Goal: Feedback & Contribution: Contribute content

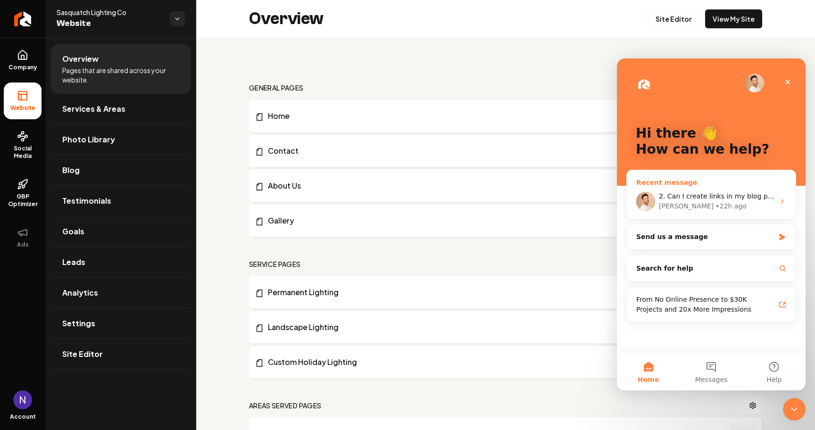
scroll to position [381, 0]
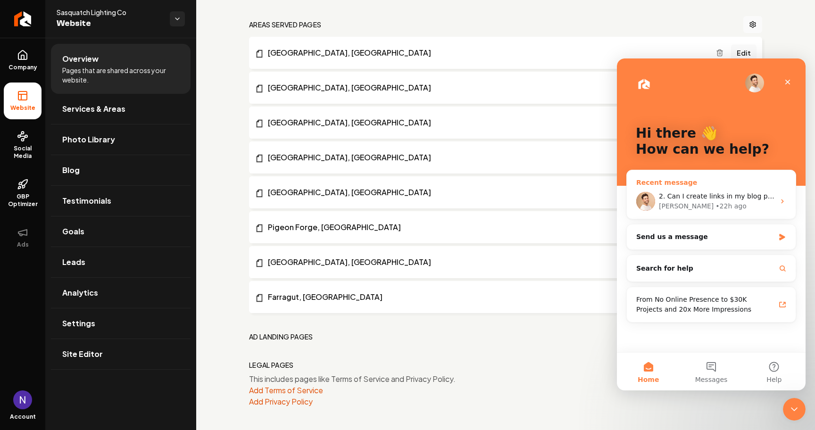
click at [705, 193] on span "2. Can I create links in my blog posts that go to other pages on my site?" at bounding box center [778, 197] width 239 height 8
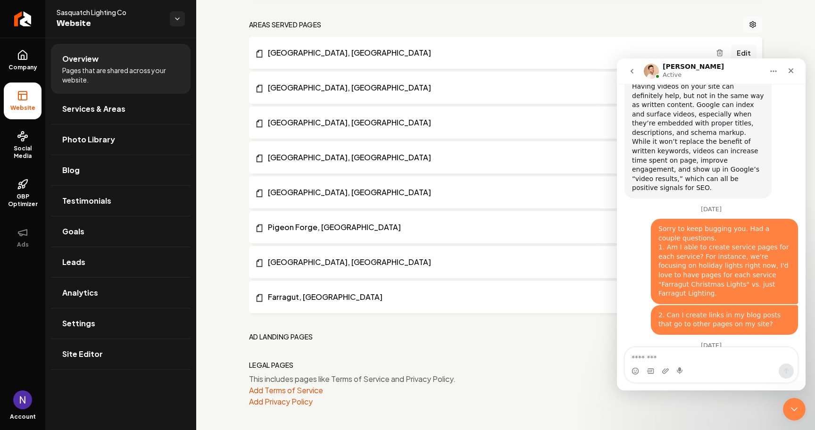
scroll to position [679, 0]
click at [64, 86] on li "Overview Pages that are shared across your website." at bounding box center [121, 69] width 140 height 50
click at [65, 102] on link "Services & Areas" at bounding box center [121, 109] width 140 height 30
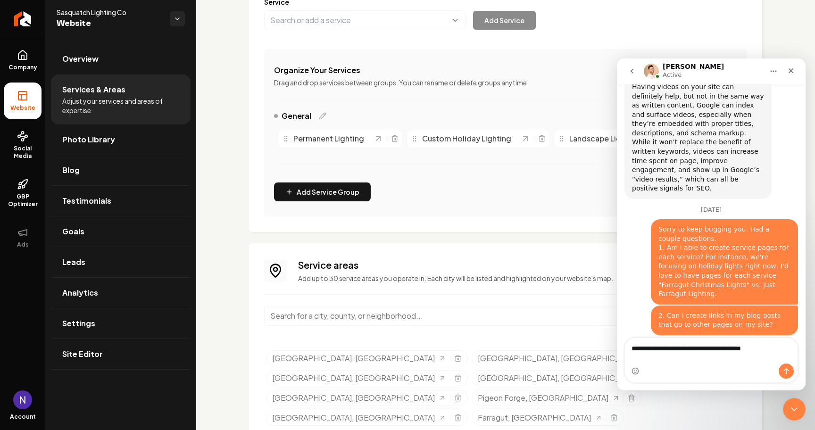
scroll to position [133, 0]
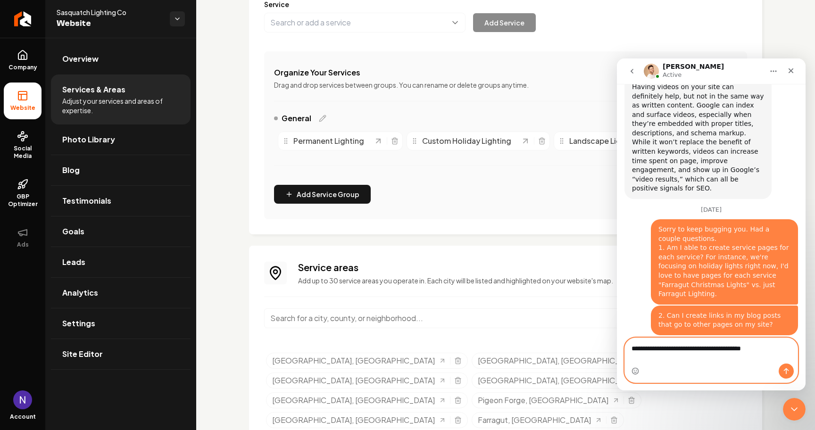
click at [682, 354] on textarea "**********" at bounding box center [711, 346] width 173 height 16
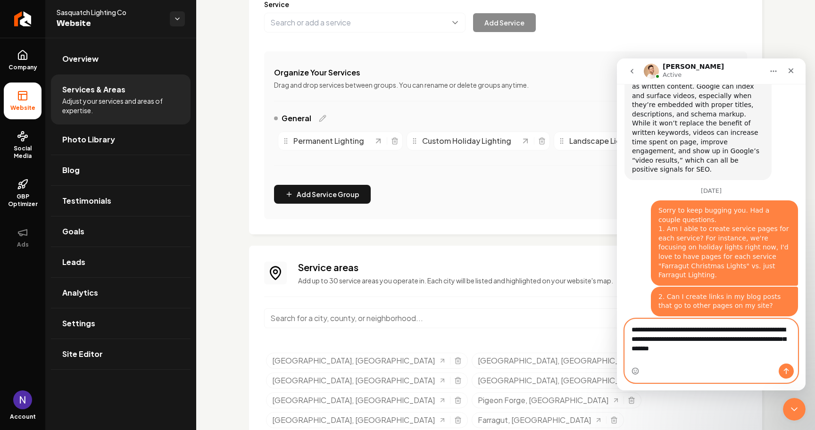
scroll to position [716, 0]
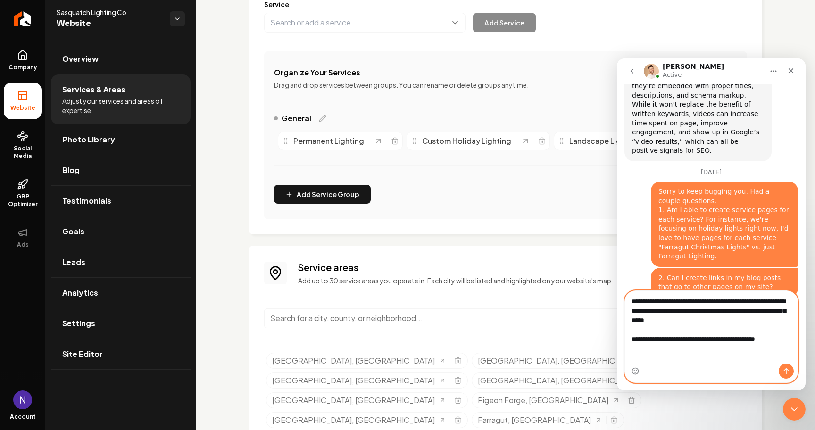
type textarea "**********"
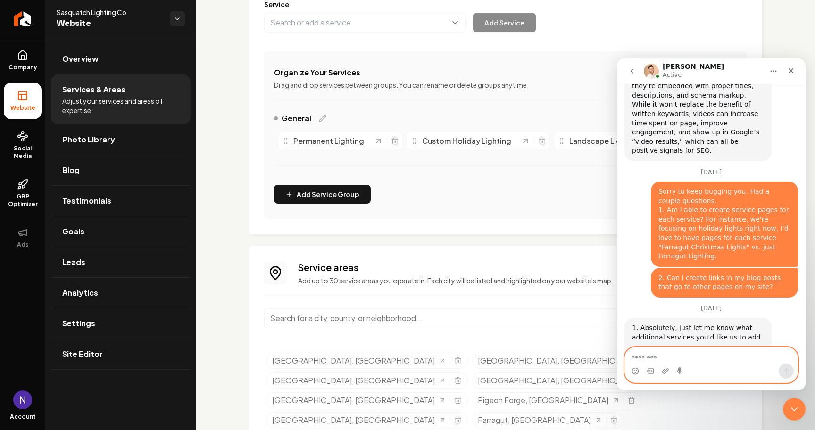
scroll to position [756, 0]
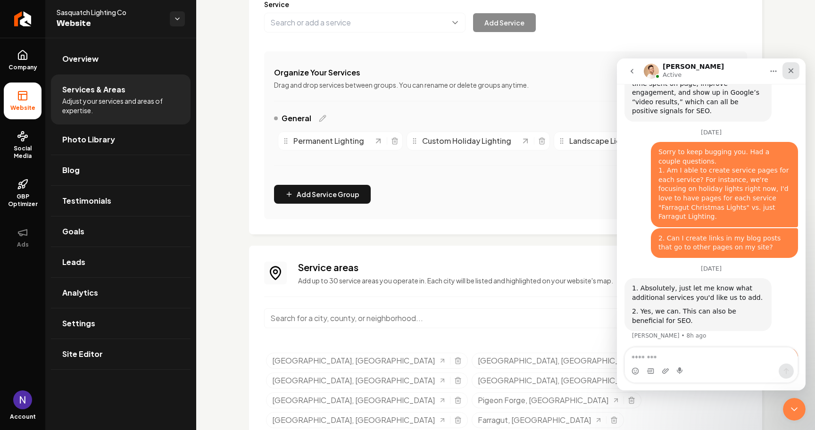
click at [794, 71] on icon "Close" at bounding box center [792, 71] width 8 height 8
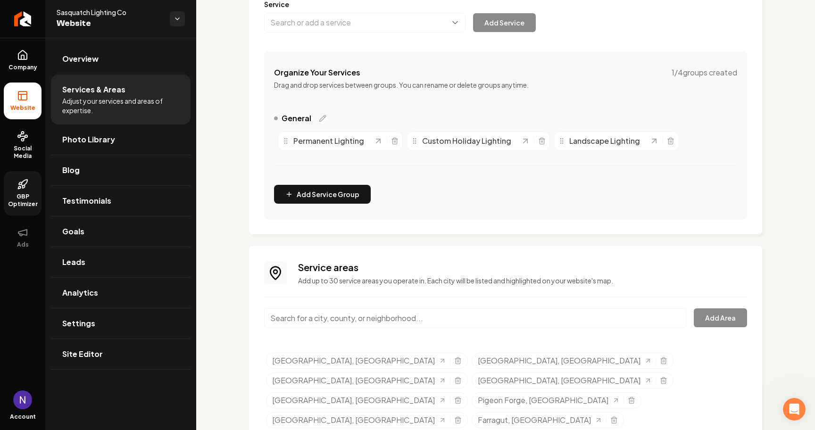
click at [26, 186] on icon at bounding box center [22, 184] width 11 height 11
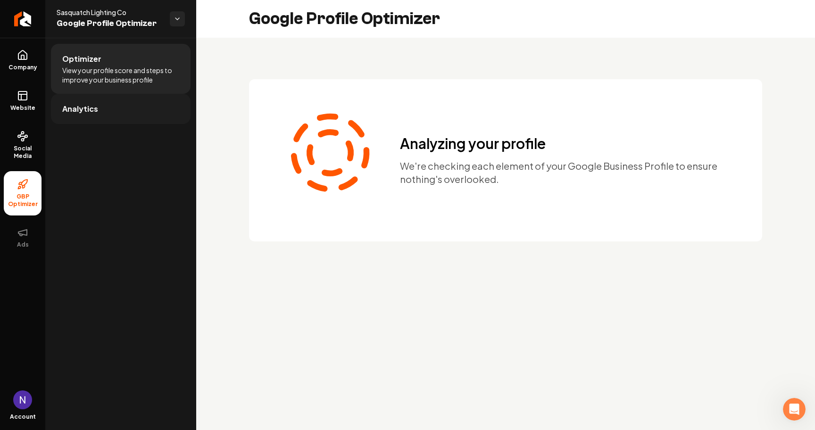
click at [132, 117] on link "Analytics" at bounding box center [121, 109] width 140 height 30
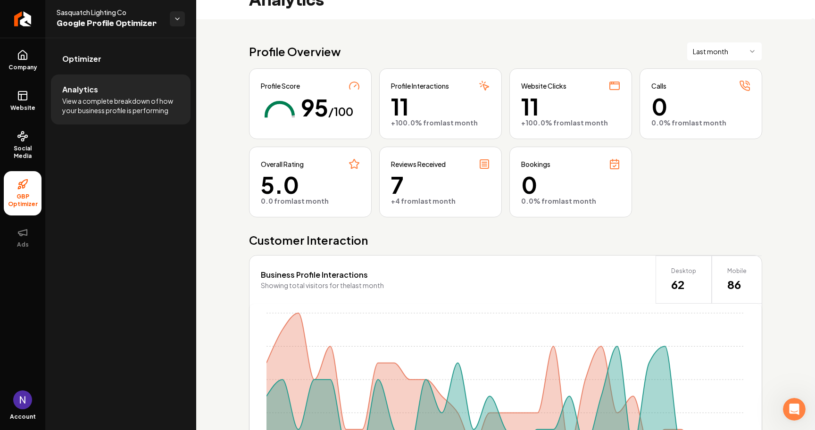
scroll to position [18, 0]
click at [94, 59] on span "Optimizer" at bounding box center [81, 58] width 39 height 11
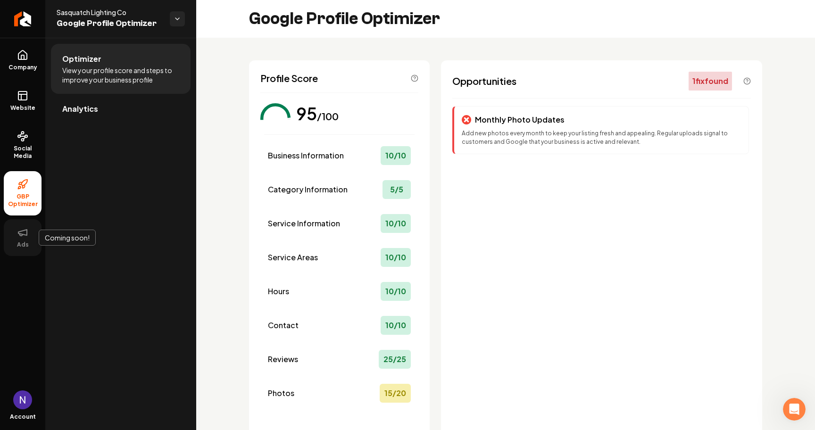
click at [18, 245] on span "Ads" at bounding box center [22, 245] width 19 height 8
click at [20, 233] on icon at bounding box center [22, 232] width 11 height 11
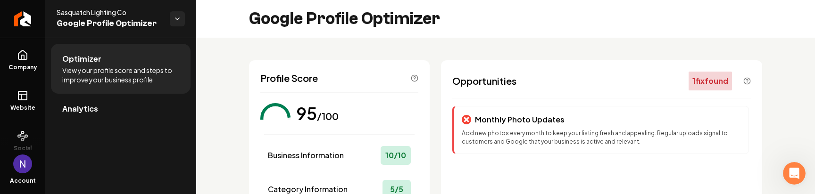
click at [40, 194] on div "Account" at bounding box center [22, 172] width 45 height 43
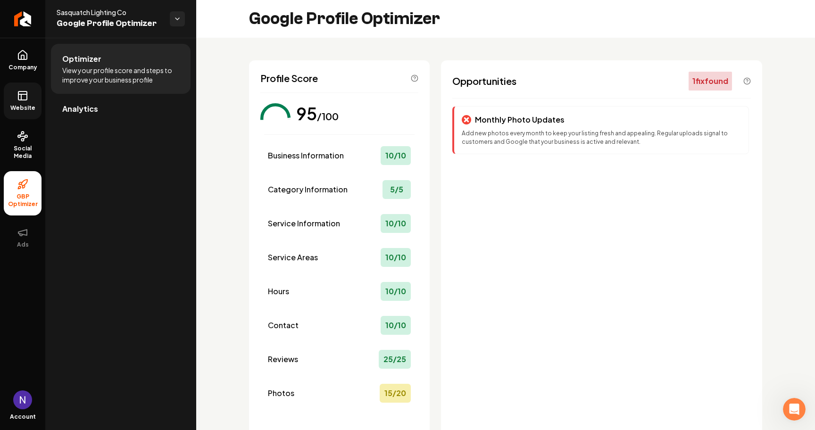
click at [16, 103] on link "Website" at bounding box center [23, 101] width 38 height 37
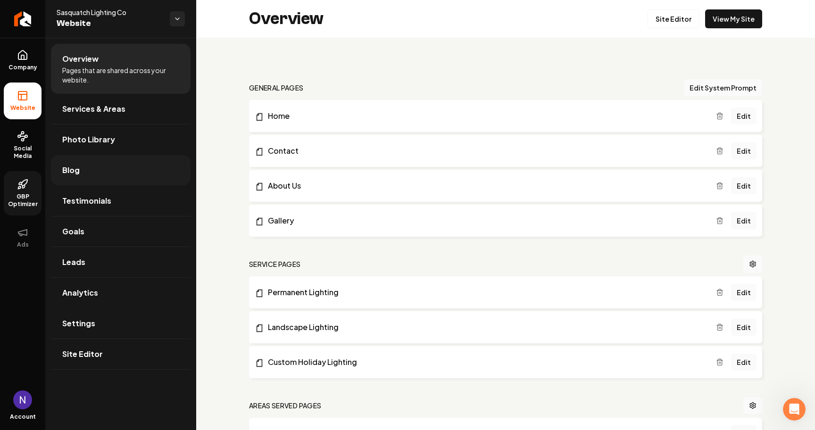
click at [83, 167] on link "Blog" at bounding box center [121, 170] width 140 height 30
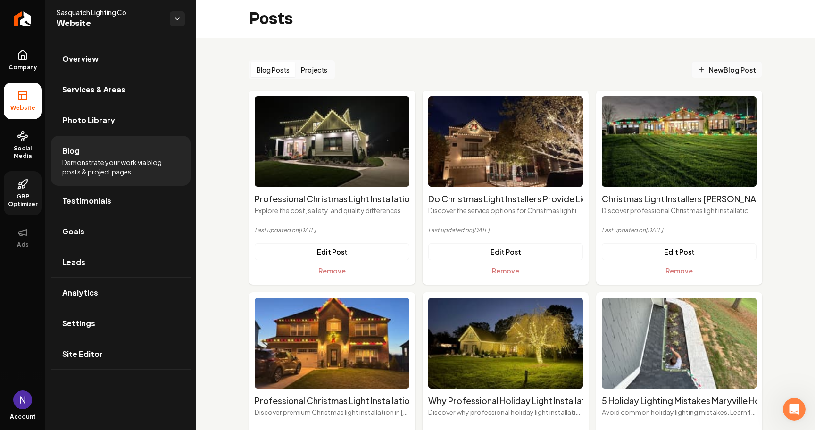
click at [743, 72] on span "New Blog Post" at bounding box center [727, 70] width 59 height 10
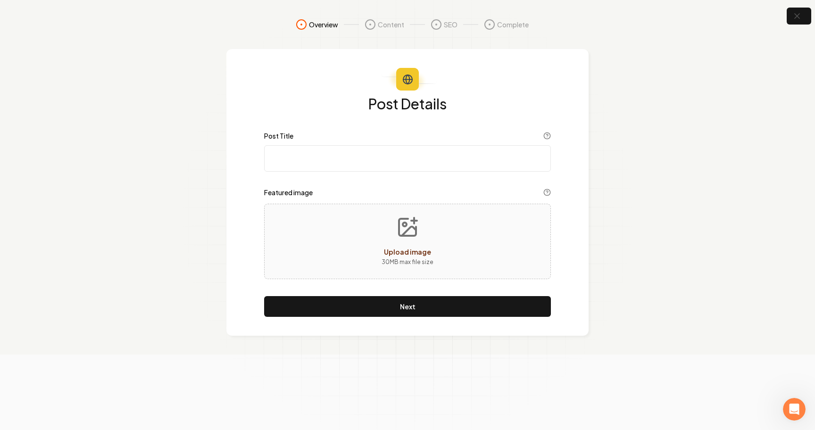
click at [322, 154] on input "Post Title" at bounding box center [407, 158] width 287 height 26
paste input "Why Maryville Families Choose Professional Christmas Light Installation"
type input "Why Maryville Families Choose Professional Christmas Light Installation"
click at [413, 235] on icon "Upload image" at bounding box center [407, 227] width 23 height 23
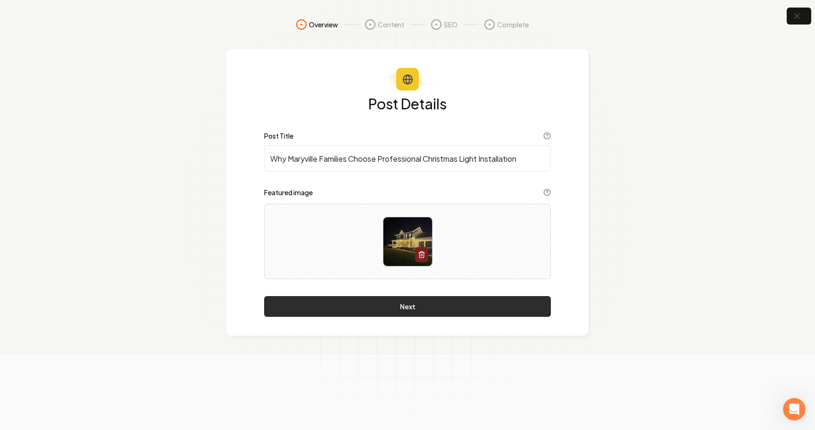
click at [366, 305] on button "Next" at bounding box center [407, 306] width 287 height 21
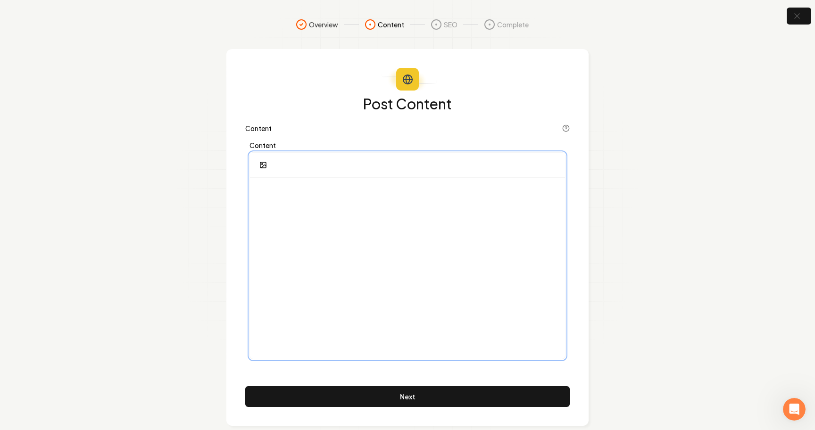
click at [371, 271] on div at bounding box center [407, 268] width 315 height 181
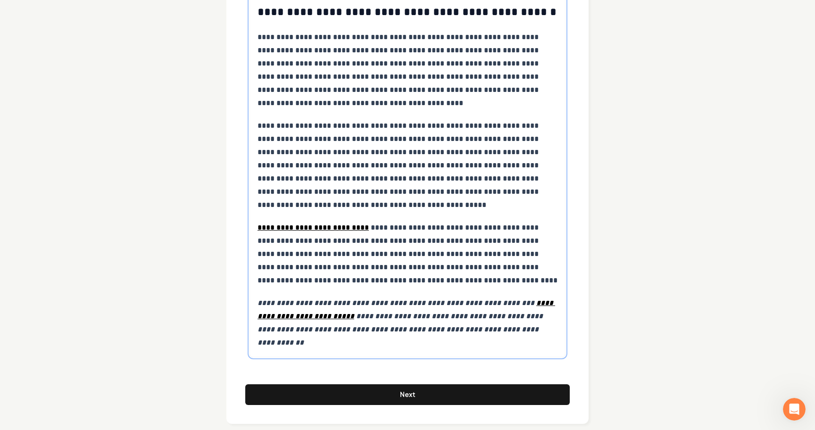
scroll to position [4042, 0]
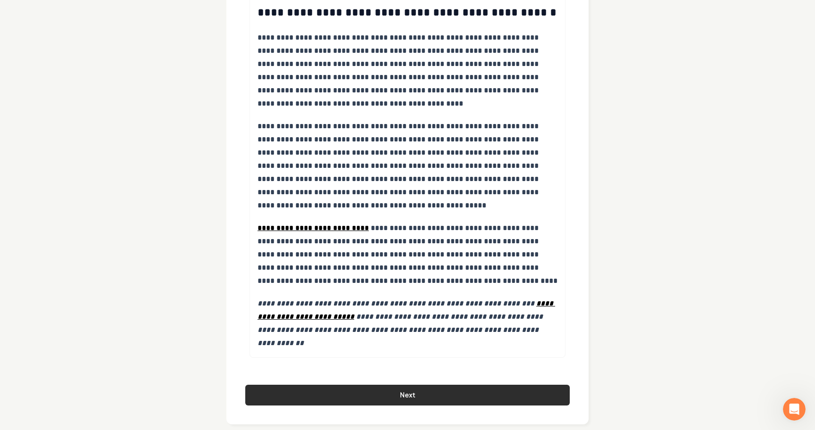
click at [302, 386] on button "Next" at bounding box center [407, 395] width 325 height 21
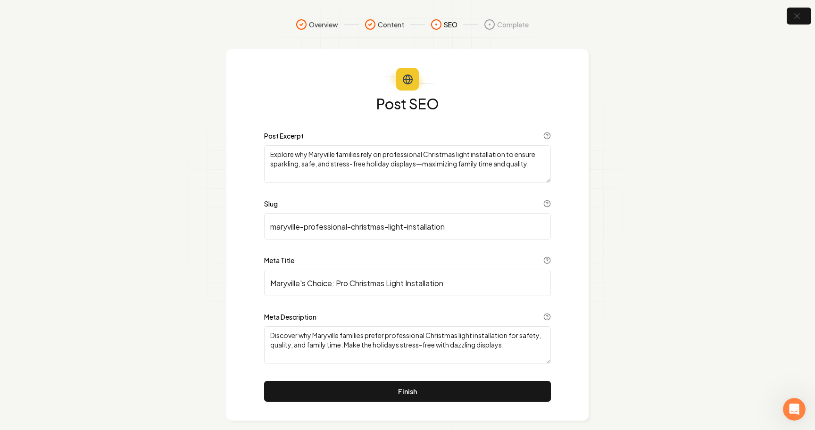
scroll to position [0, 0]
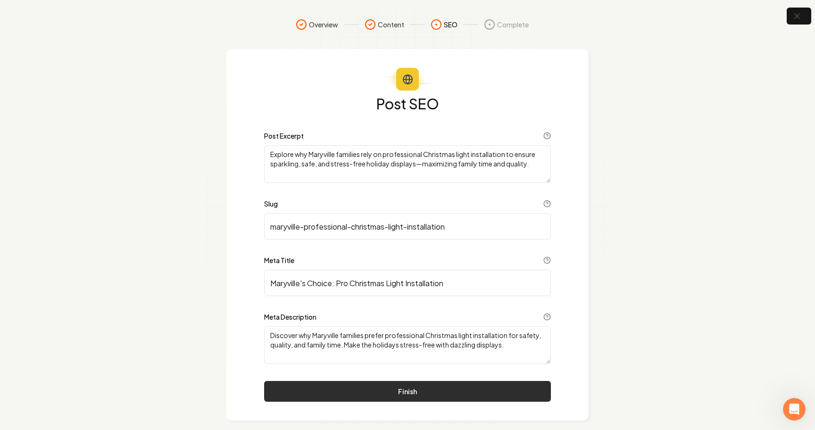
click at [328, 392] on button "Finish" at bounding box center [407, 391] width 287 height 21
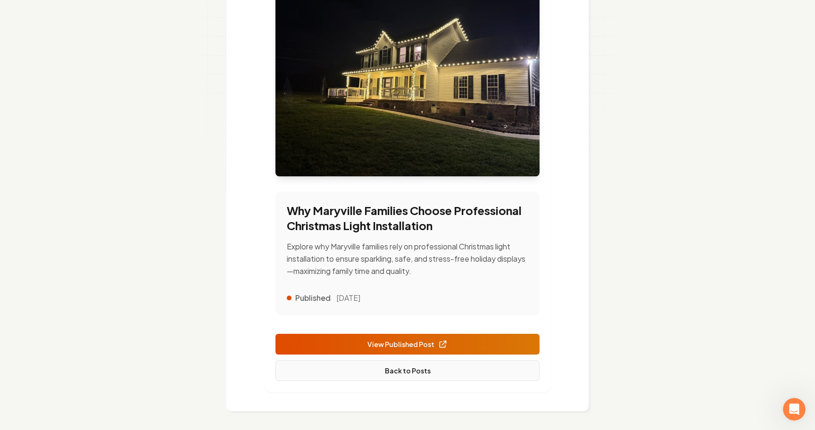
scroll to position [171, 0]
click at [395, 367] on link "Back to Posts" at bounding box center [408, 371] width 264 height 21
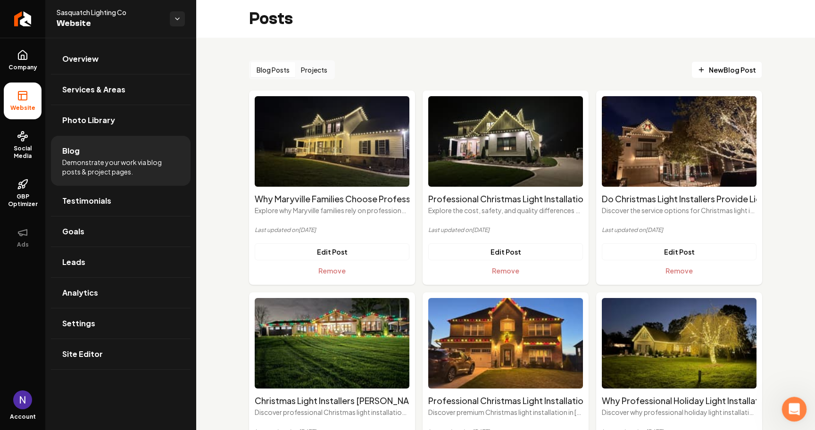
click at [793, 415] on div "Open Intercom Messenger" at bounding box center [793, 408] width 31 height 31
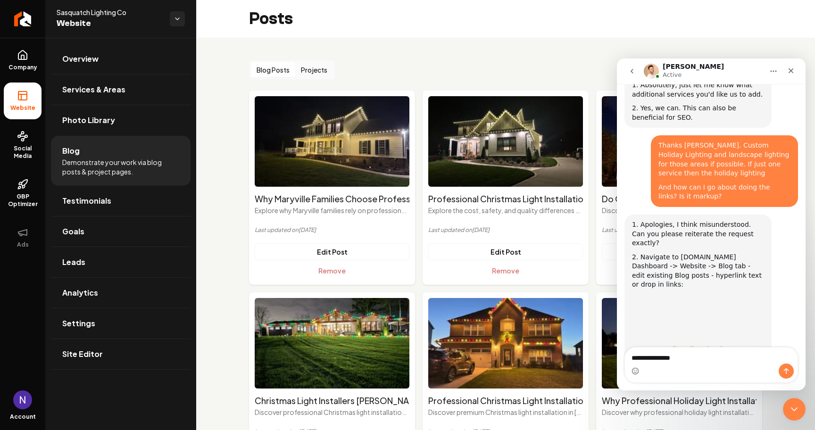
scroll to position [961, 0]
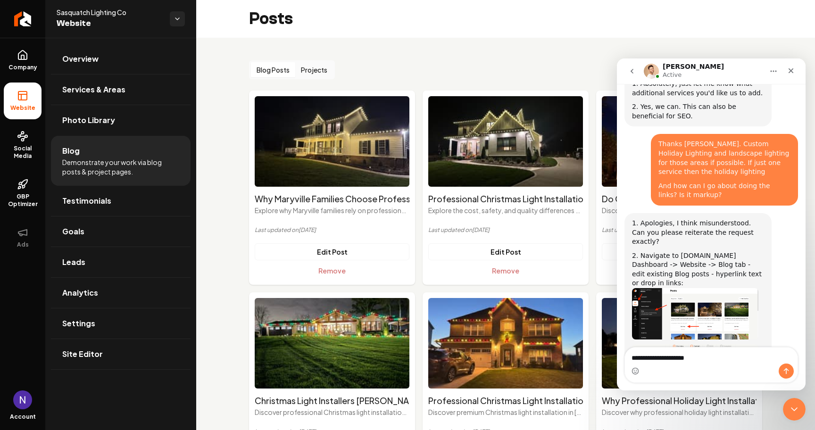
type textarea "**********"
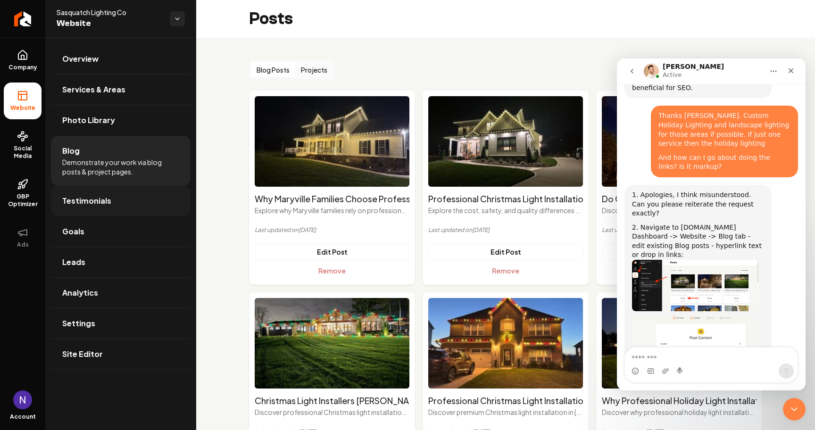
scroll to position [989, 0]
click at [122, 61] on link "Overview" at bounding box center [121, 59] width 140 height 30
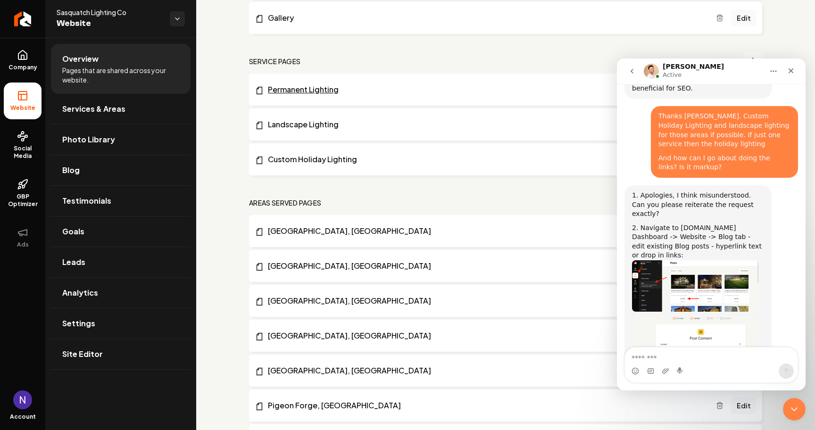
scroll to position [230, 0]
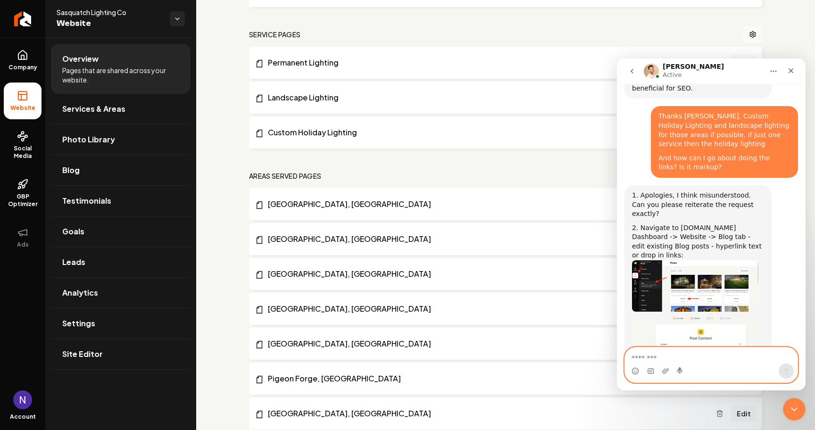
click at [666, 358] on textarea "Message…" at bounding box center [711, 356] width 173 height 16
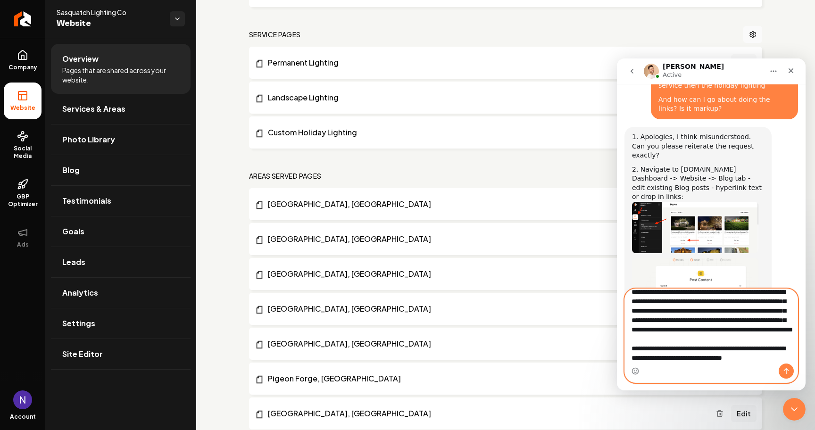
scroll to position [34, 0]
type textarea "**********"
click at [782, 372] on button "Send a message…" at bounding box center [786, 371] width 15 height 15
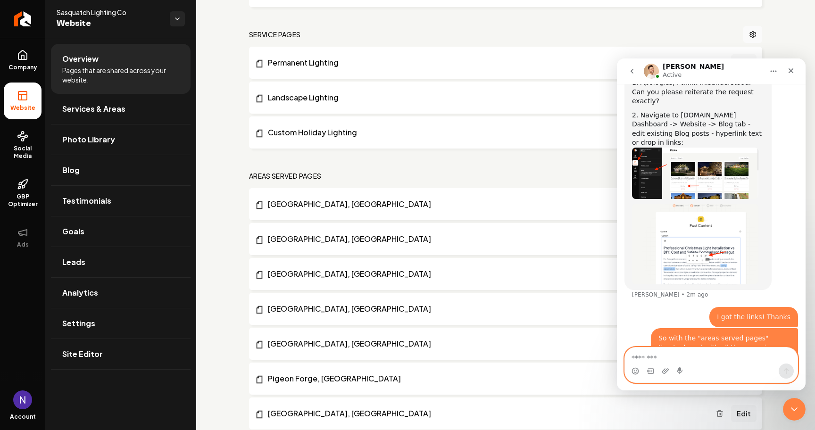
scroll to position [1104, 0]
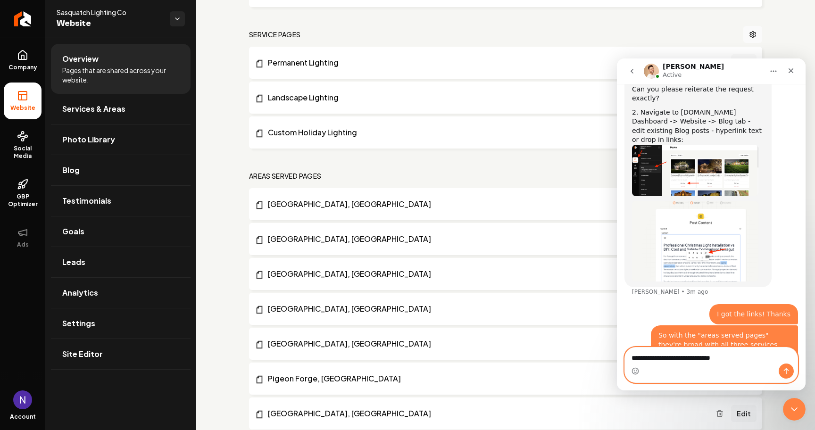
type textarea "**********"
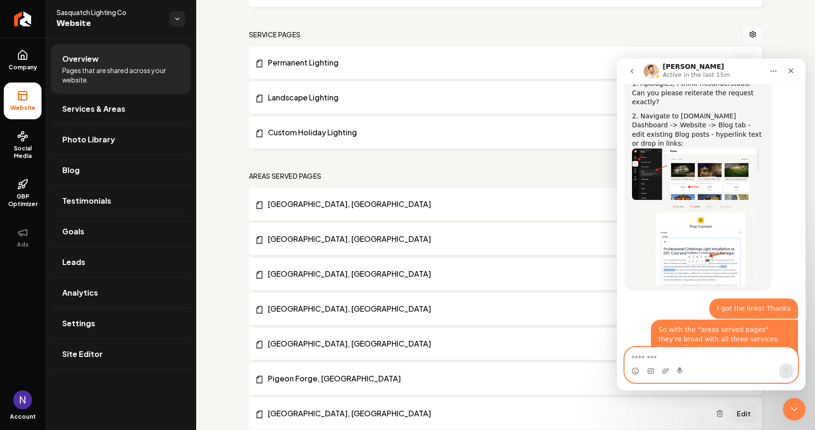
scroll to position [1267, 0]
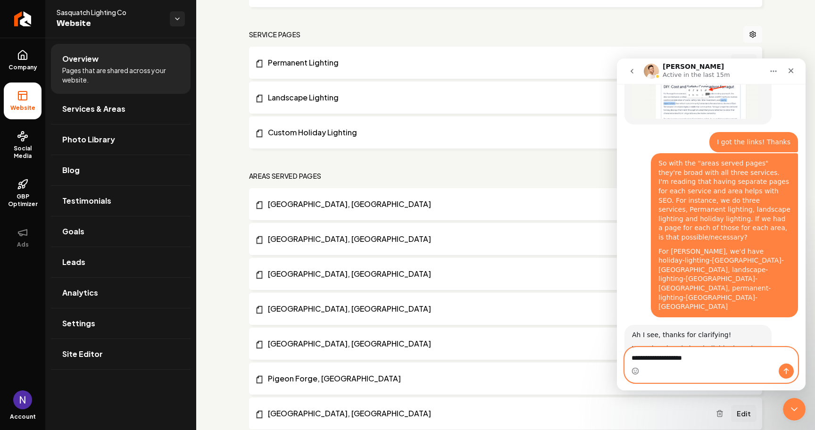
type textarea "**********"
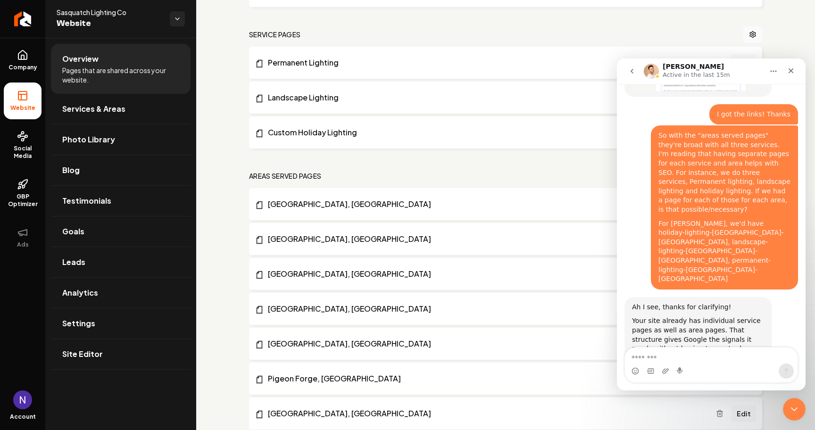
click at [353, 178] on nav "Areas Served Pages" at bounding box center [505, 176] width 513 height 17
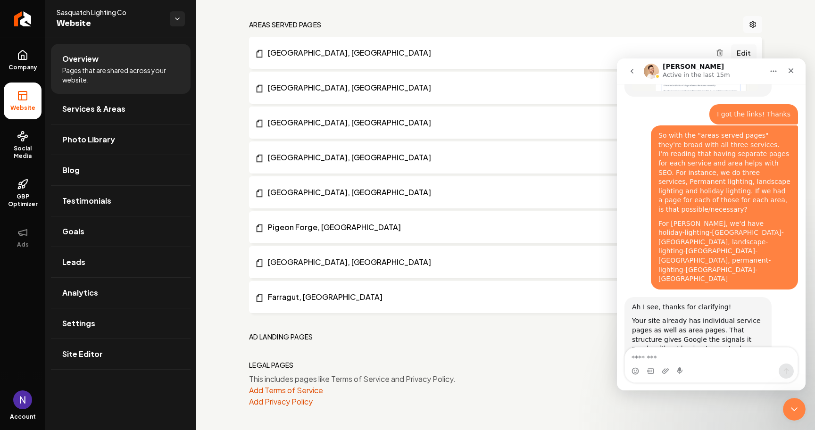
scroll to position [381, 0]
click at [677, 359] on textarea "Message…" at bounding box center [711, 356] width 173 height 16
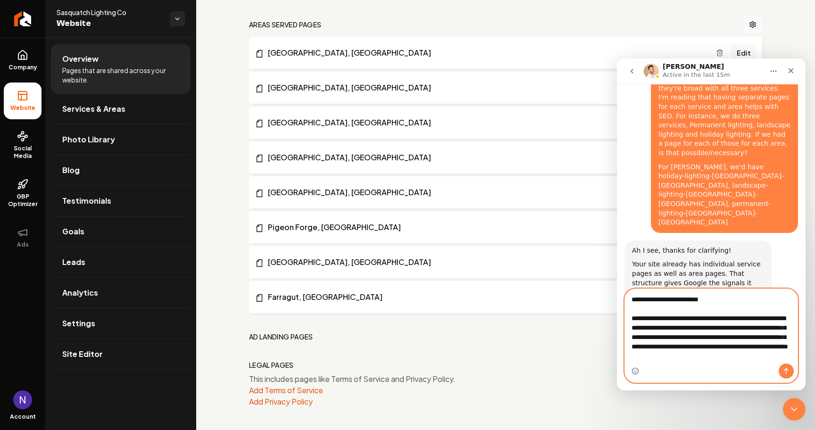
scroll to position [1353, 0]
click at [666, 331] on textarea "**********" at bounding box center [711, 326] width 173 height 75
click at [739, 360] on textarea "**********" at bounding box center [711, 326] width 173 height 75
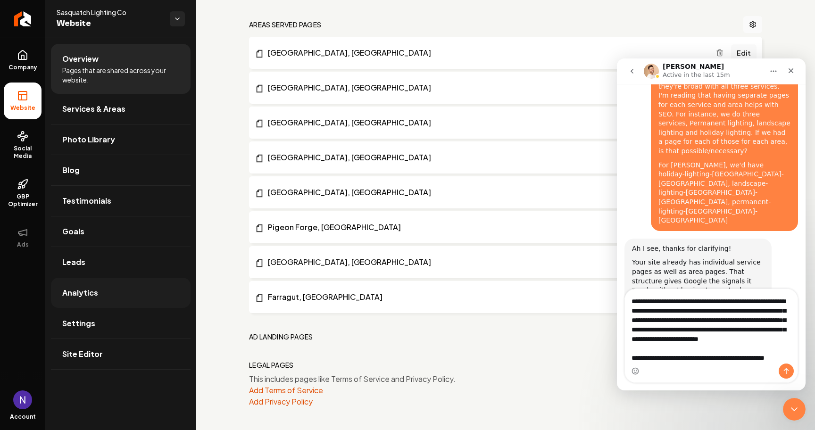
click at [82, 292] on span "Analytics" at bounding box center [80, 292] width 36 height 11
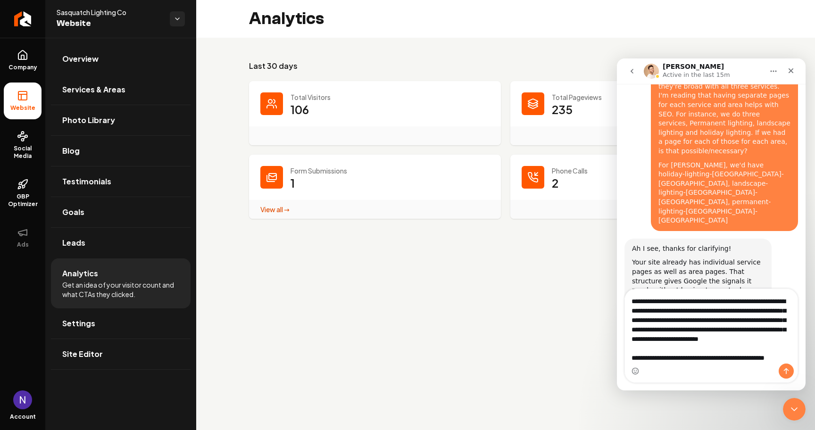
click at [705, 364] on div "Intercom messenger" at bounding box center [711, 371] width 173 height 15
click at [723, 353] on textarea "**********" at bounding box center [711, 326] width 173 height 75
click at [723, 359] on textarea "**********" at bounding box center [711, 326] width 173 height 75
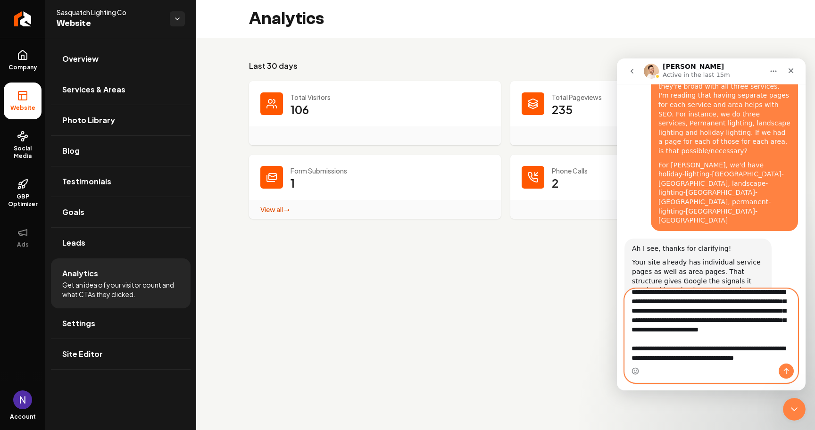
scroll to position [43, 0]
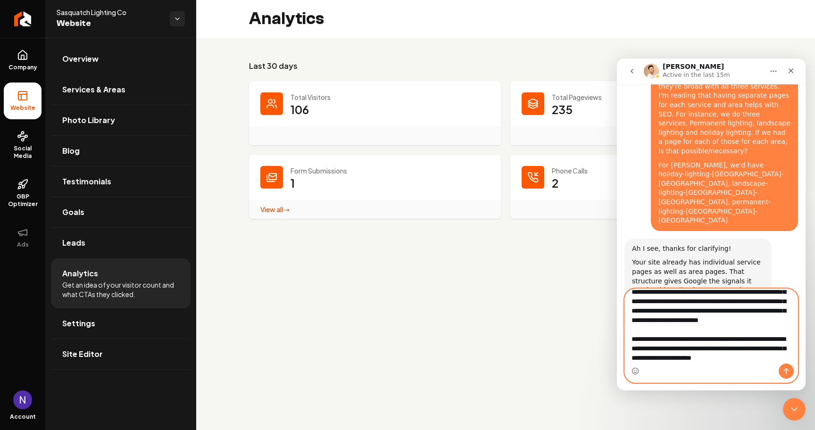
click at [715, 351] on textarea "**********" at bounding box center [711, 326] width 173 height 75
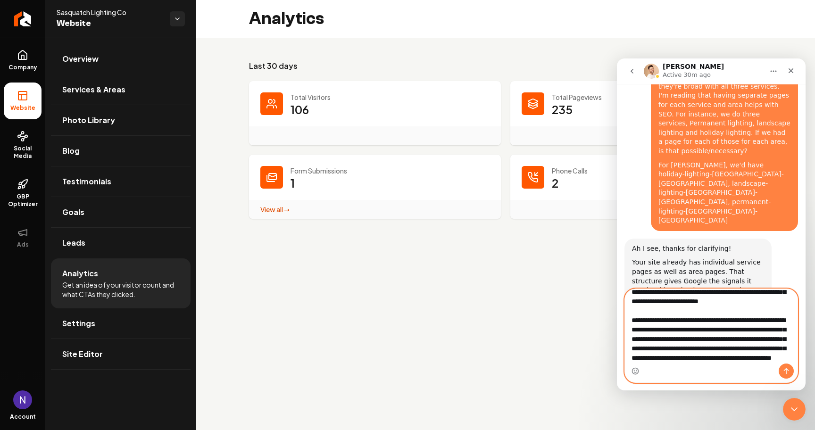
scroll to position [81, 0]
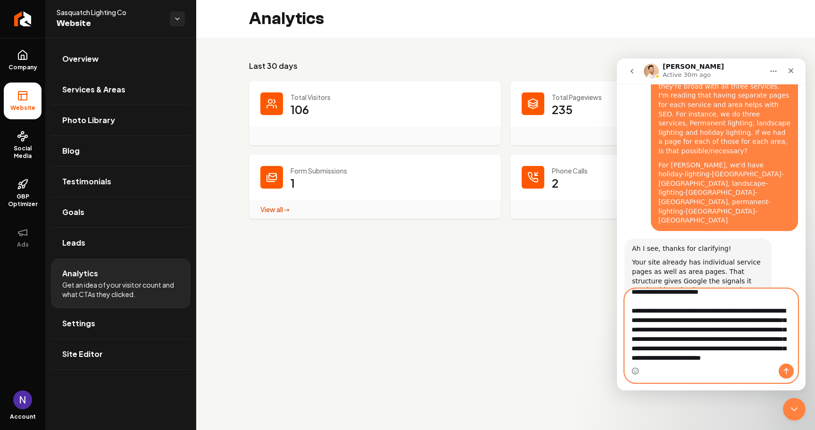
type textarea "**********"
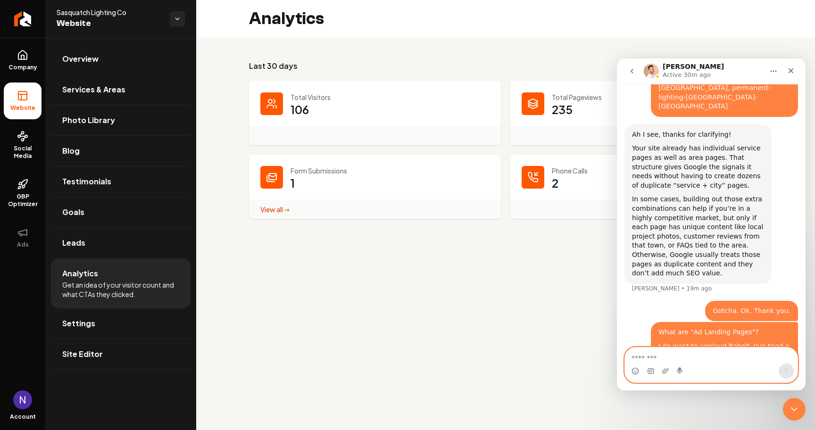
scroll to position [1469, 0]
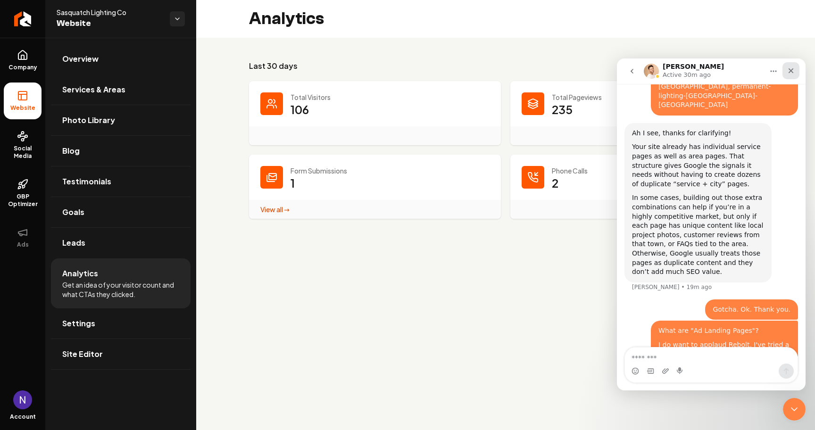
click at [797, 73] on div "Close" at bounding box center [791, 70] width 17 height 17
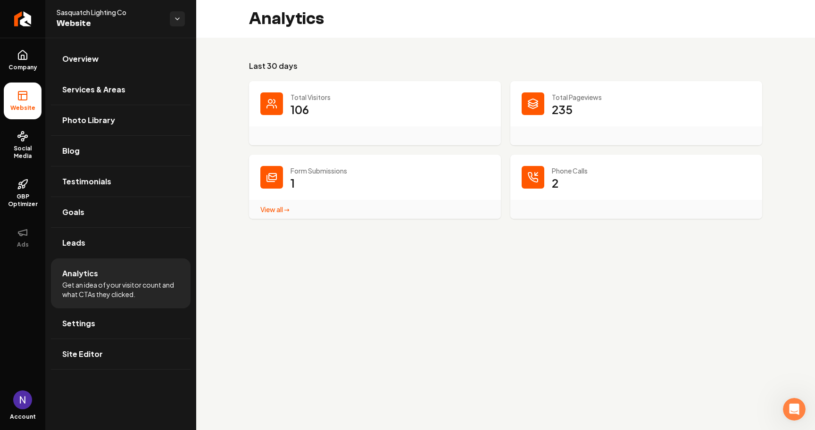
click at [273, 209] on link "View all → Form Submissions stats" at bounding box center [274, 209] width 29 height 8
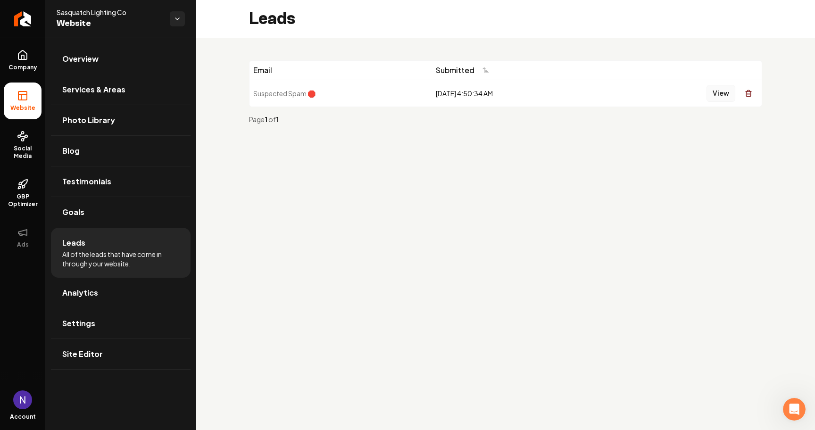
click at [718, 95] on button "View" at bounding box center [721, 93] width 29 height 17
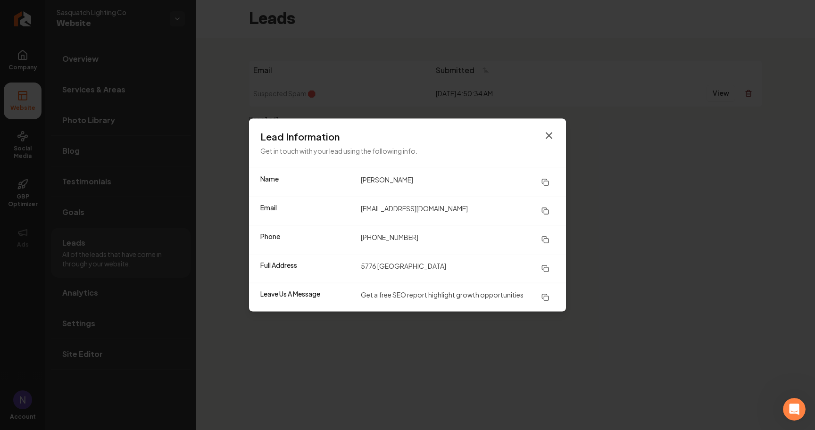
click at [549, 131] on icon "button" at bounding box center [549, 135] width 11 height 11
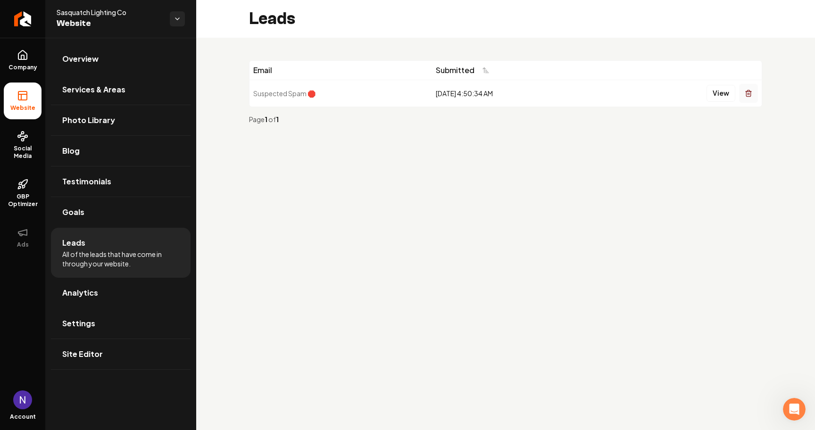
click at [753, 93] on button "Main content area" at bounding box center [748, 93] width 19 height 19
click at [144, 250] on span "All of the leads that have come in through your website." at bounding box center [120, 259] width 117 height 19
click at [78, 217] on span "Goals" at bounding box center [73, 212] width 22 height 11
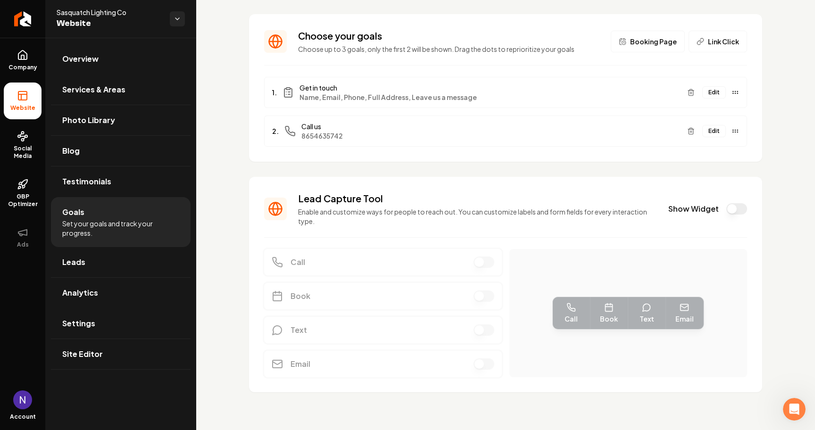
scroll to position [46, 0]
click at [728, 210] on button "Show Widget" at bounding box center [737, 208] width 21 height 11
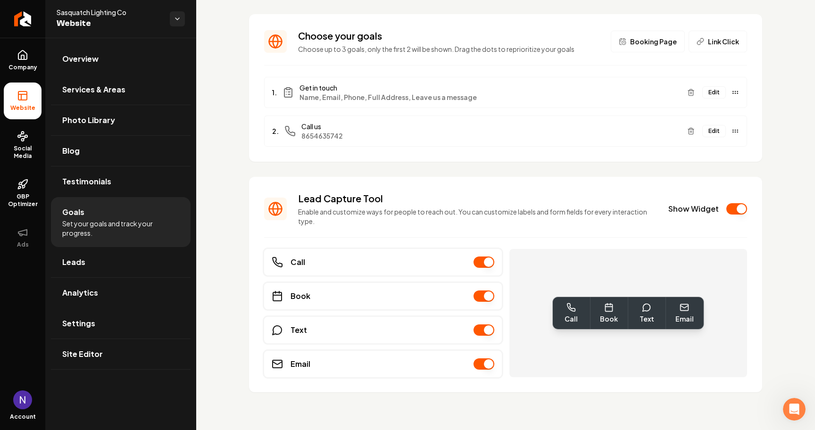
click at [717, 45] on span "Link Click" at bounding box center [723, 41] width 31 height 9
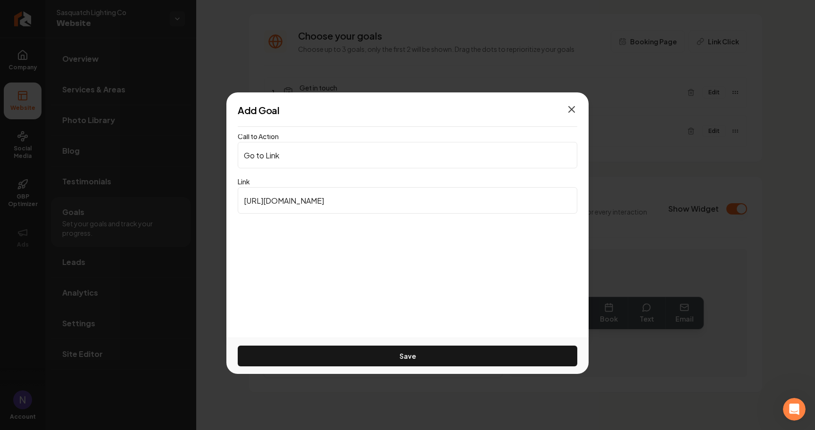
click at [570, 111] on icon "button" at bounding box center [572, 110] width 6 height 6
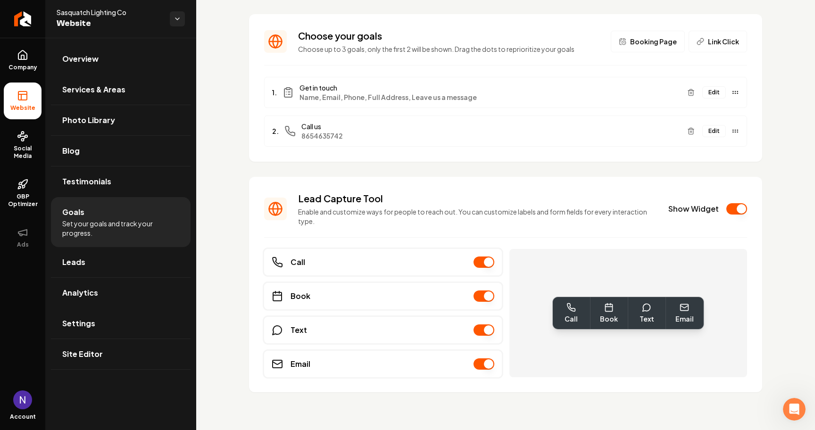
click at [658, 48] on button "Booking Page" at bounding box center [648, 42] width 74 height 22
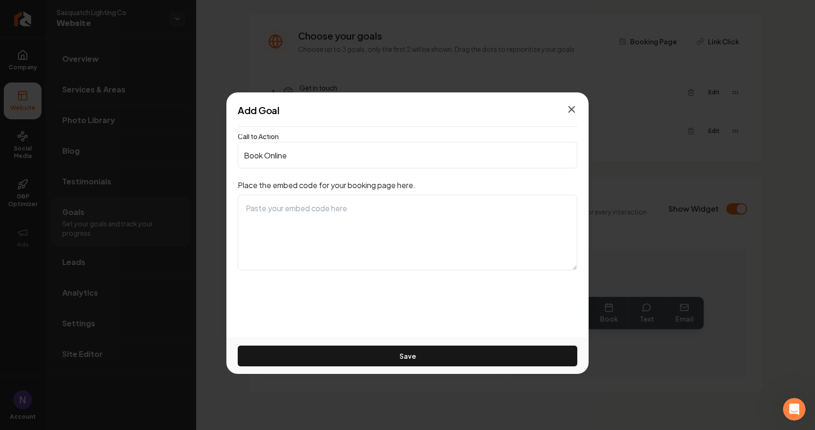
click at [573, 108] on icon "button" at bounding box center [572, 110] width 6 height 6
